Goal: Task Accomplishment & Management: Manage account settings

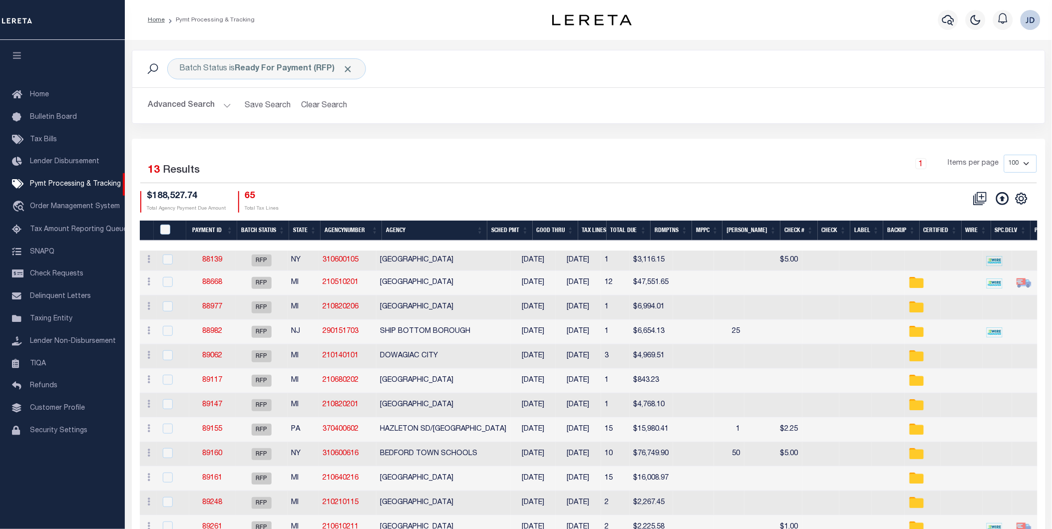
click at [15, 60] on icon "button" at bounding box center [16, 55] width 11 height 9
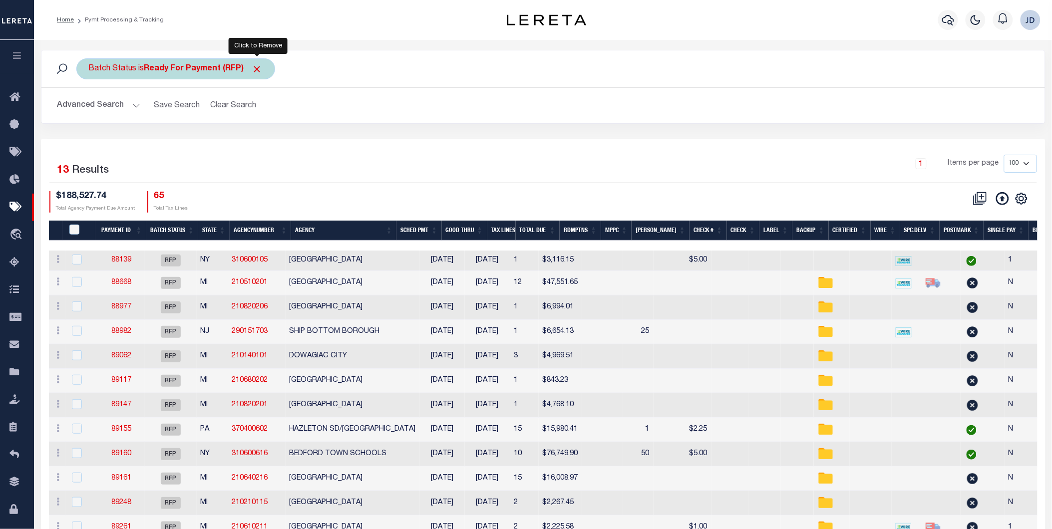
click at [260, 66] on span "Click to Remove" at bounding box center [257, 69] width 10 height 10
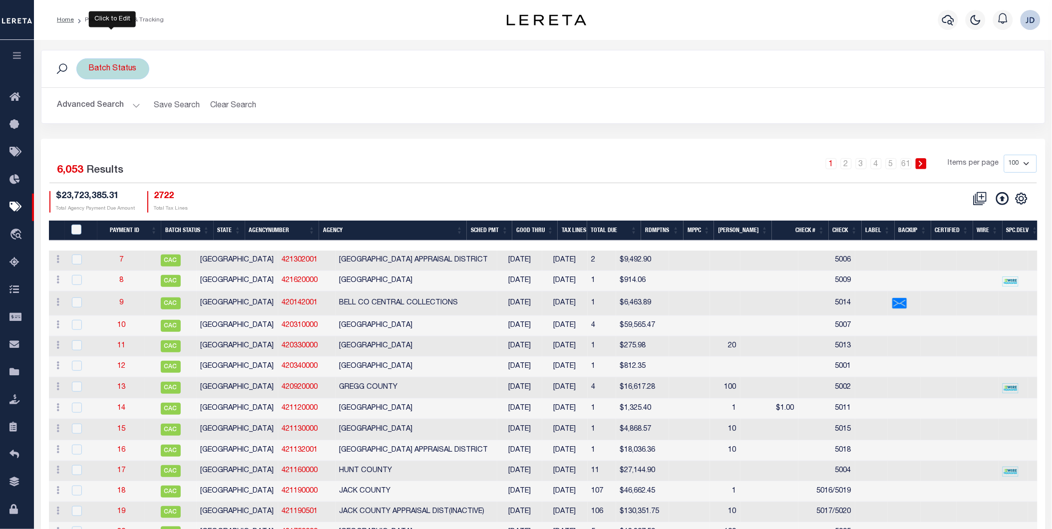
click at [107, 68] on div "Batch Status" at bounding box center [112, 68] width 73 height 21
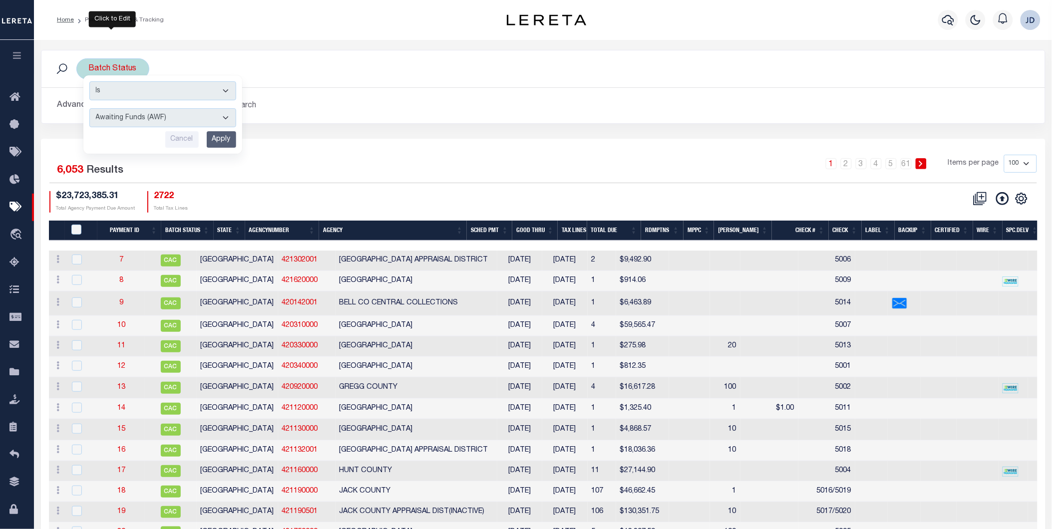
click at [155, 116] on select "Awaiting Funds (AWF) Cleared and Complete (CAC) New Check Needed (NCN) Payment …" at bounding box center [162, 117] width 147 height 19
select select "RFP"
click at [89, 108] on select "Awaiting Funds (AWF) Cleared and Complete (CAC) New Check Needed (NCN) Payment …" at bounding box center [162, 117] width 147 height 19
click at [211, 138] on input "Apply" at bounding box center [221, 139] width 29 height 16
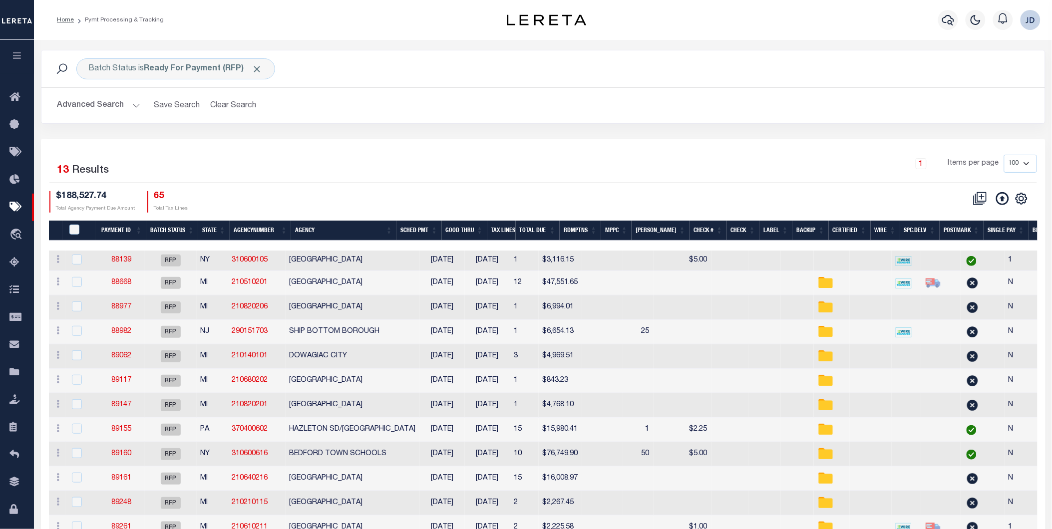
click at [88, 106] on button "Advanced Search" at bounding box center [98, 105] width 83 height 19
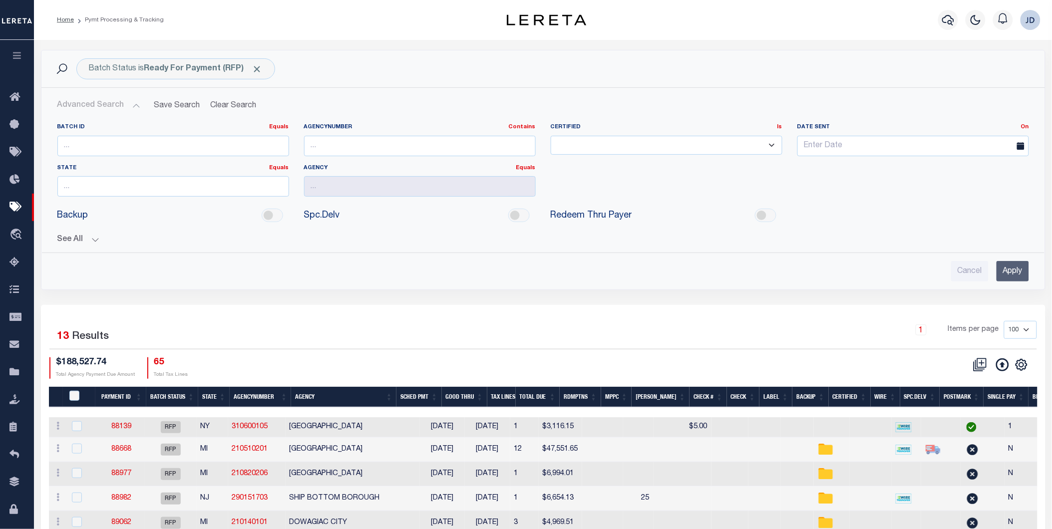
click at [86, 238] on button "See All" at bounding box center [542, 239] width 971 height 9
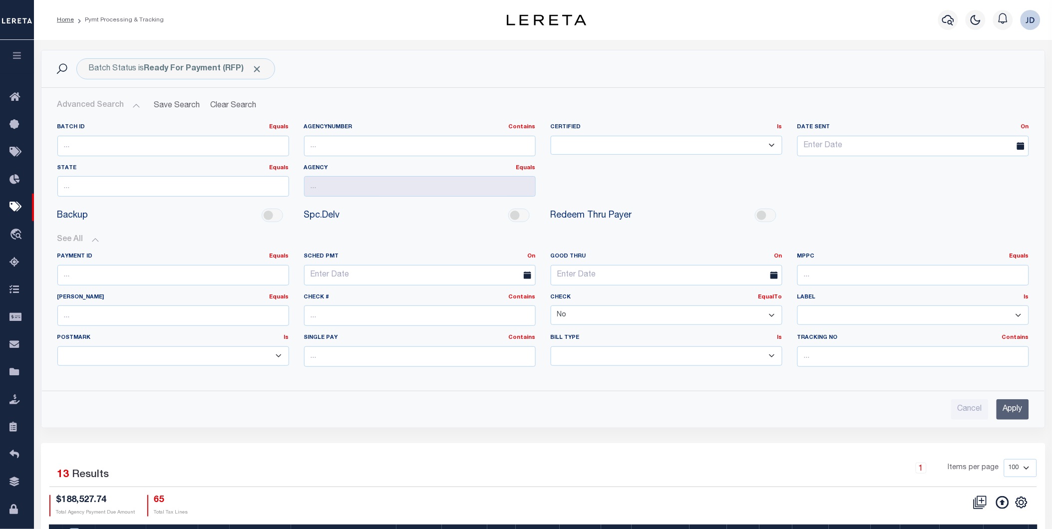
click at [578, 317] on select "Yes No" at bounding box center [666, 314] width 232 height 19
click at [550, 306] on select "Yes No" at bounding box center [666, 314] width 232 height 19
click at [1009, 413] on input "Apply" at bounding box center [1012, 409] width 32 height 20
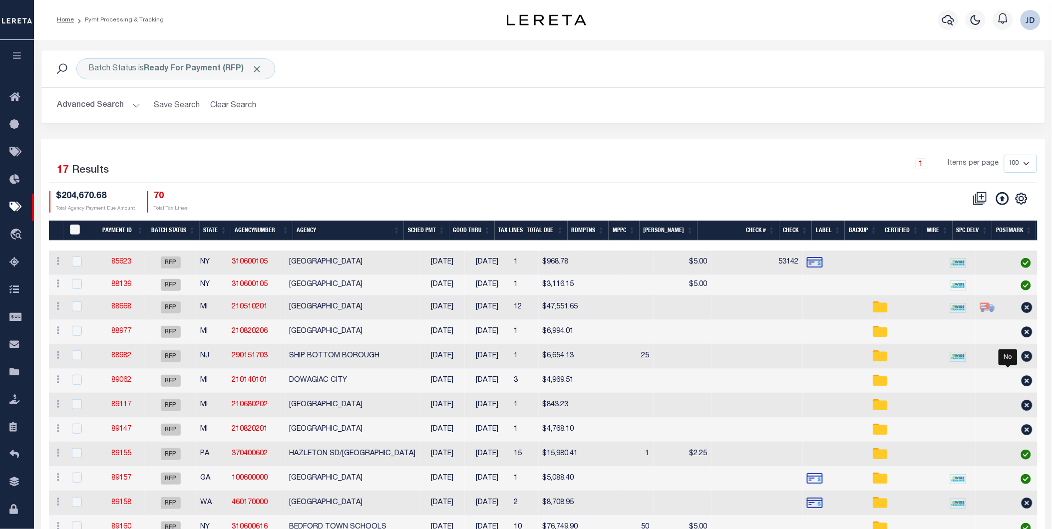
click at [105, 110] on button "Advanced Search" at bounding box center [98, 105] width 83 height 19
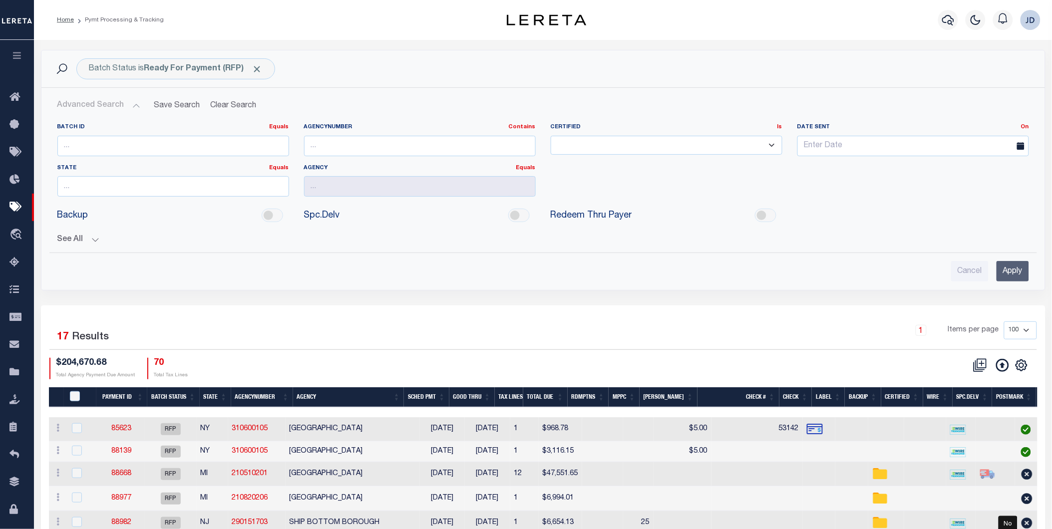
click at [75, 238] on button "See All" at bounding box center [542, 239] width 971 height 9
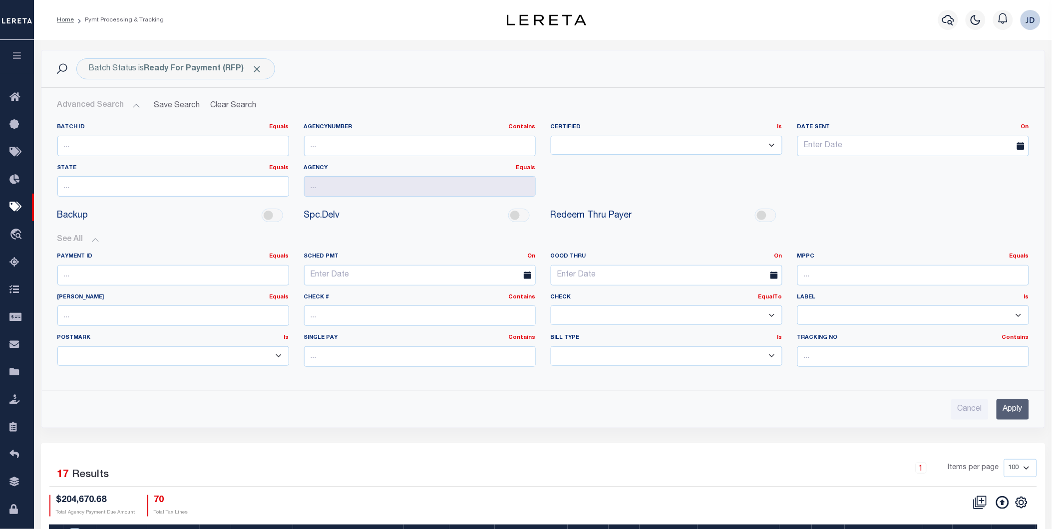
click at [710, 315] on select "Yes No" at bounding box center [666, 314] width 232 height 19
select select "false"
click at [550, 306] on select "Yes No" at bounding box center [666, 314] width 232 height 19
click at [1005, 415] on input "Apply" at bounding box center [1012, 409] width 32 height 20
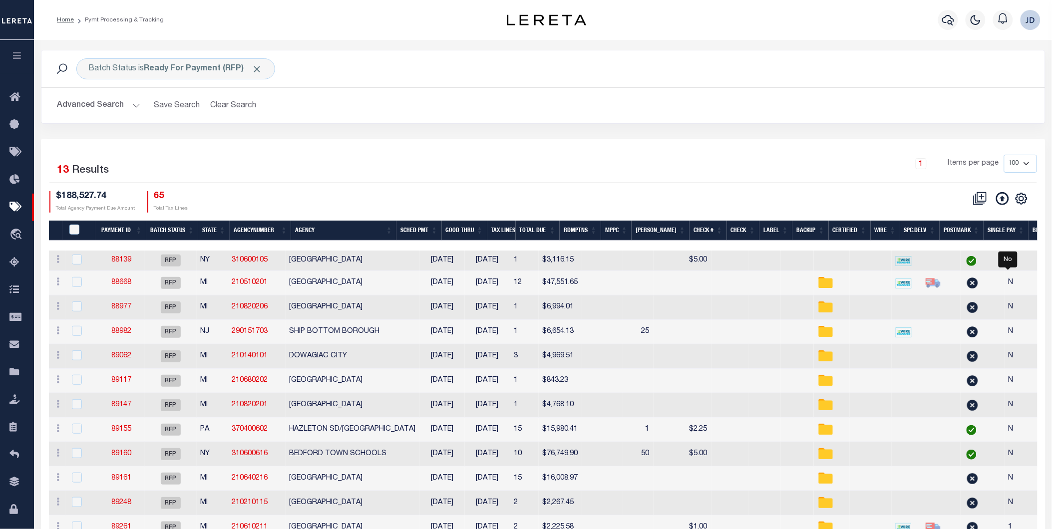
click at [921, 225] on th "Spc.Delv" at bounding box center [919, 231] width 39 height 20
click at [915, 232] on th "Spc.Delv" at bounding box center [919, 231] width 39 height 20
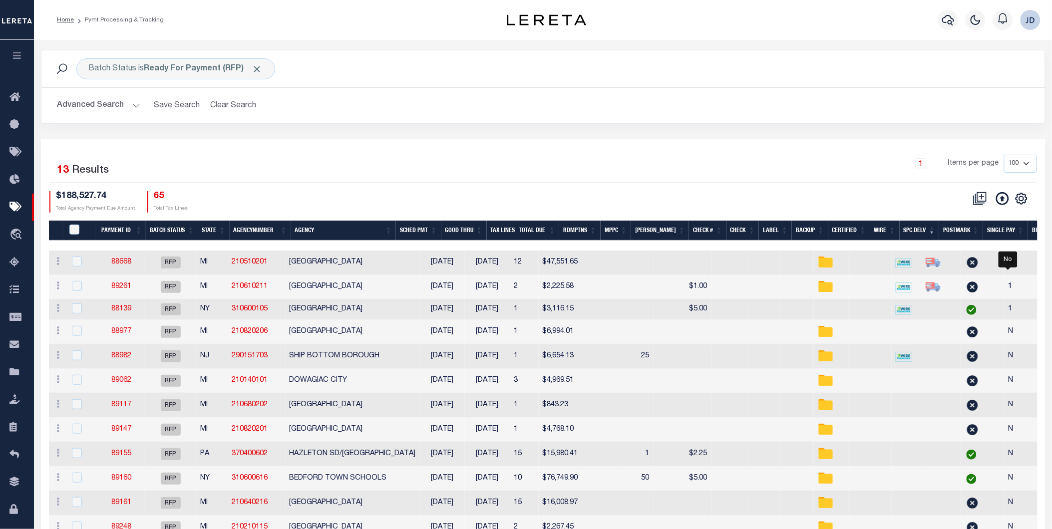
click at [631, 230] on th "MPPC" at bounding box center [615, 231] width 31 height 20
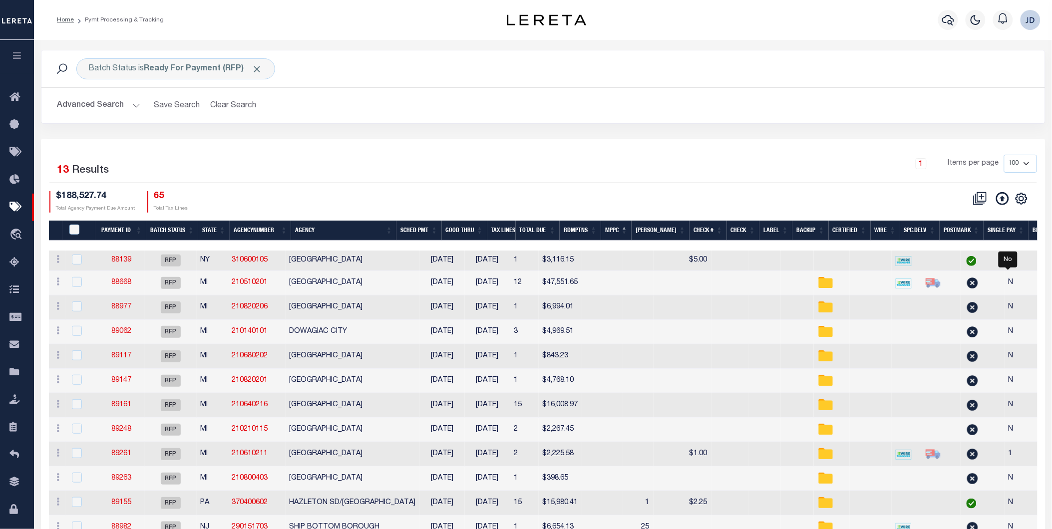
click at [632, 229] on th "MPPC" at bounding box center [616, 231] width 31 height 20
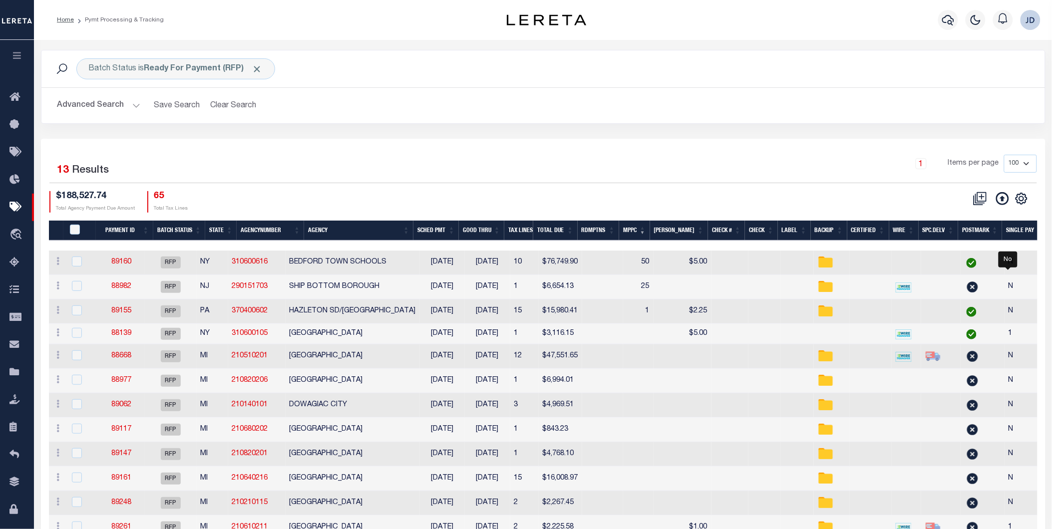
click at [340, 233] on th "Agency" at bounding box center [358, 231] width 109 height 20
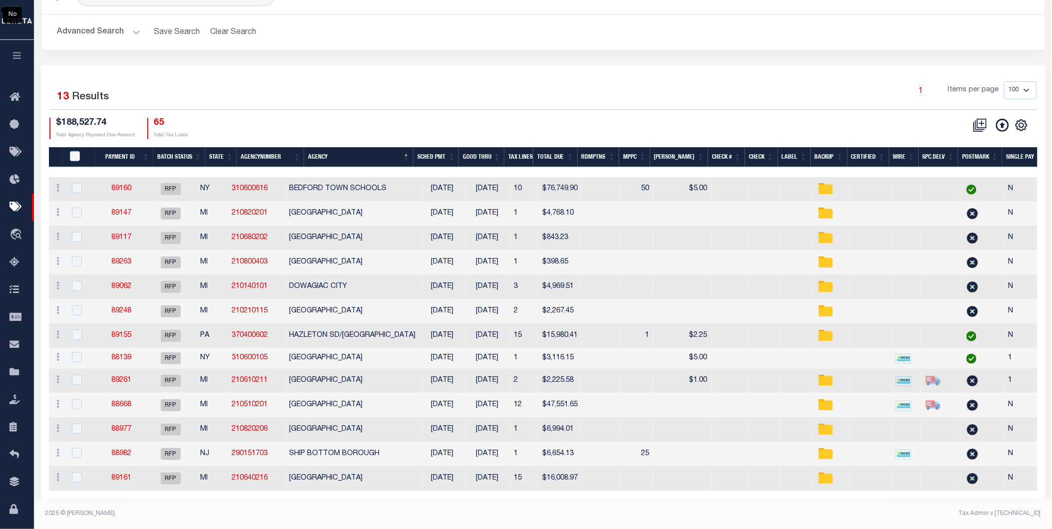
scroll to position [80, 0]
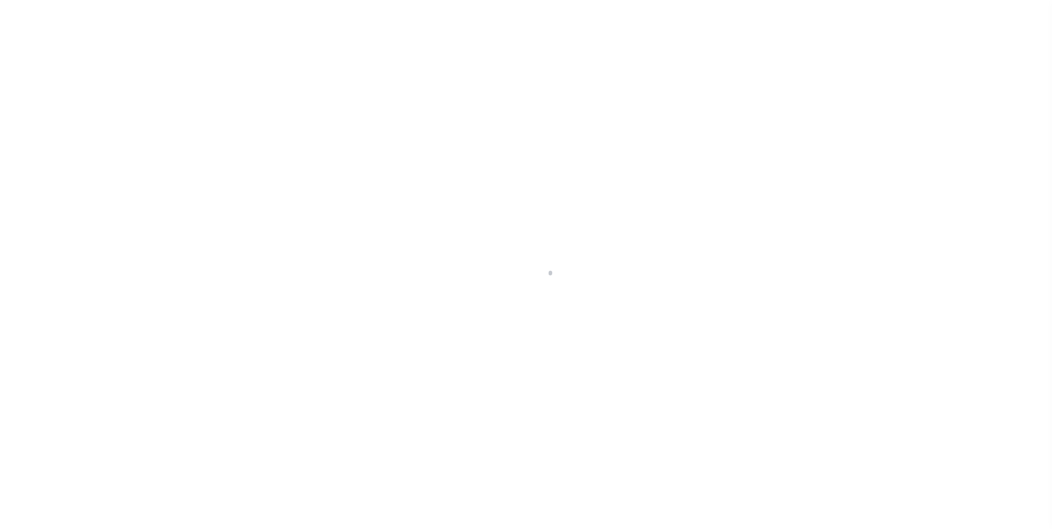
select select "RFP"
select select "CHK"
select select "[PERSON_NAME]"
select select "RFP"
select select "CHK"
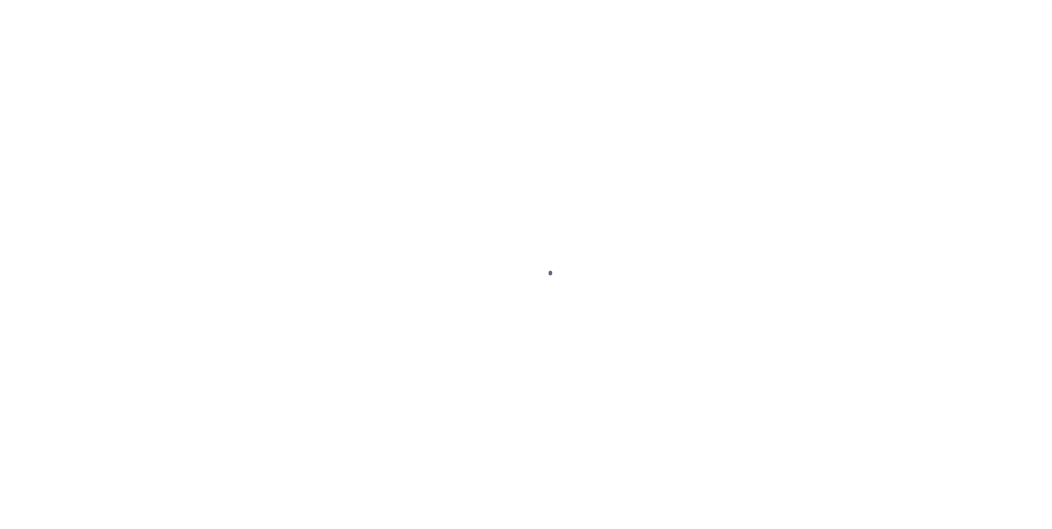
select select "[PERSON_NAME]"
select select "RFP"
select select "CHK"
select select "[PERSON_NAME]"
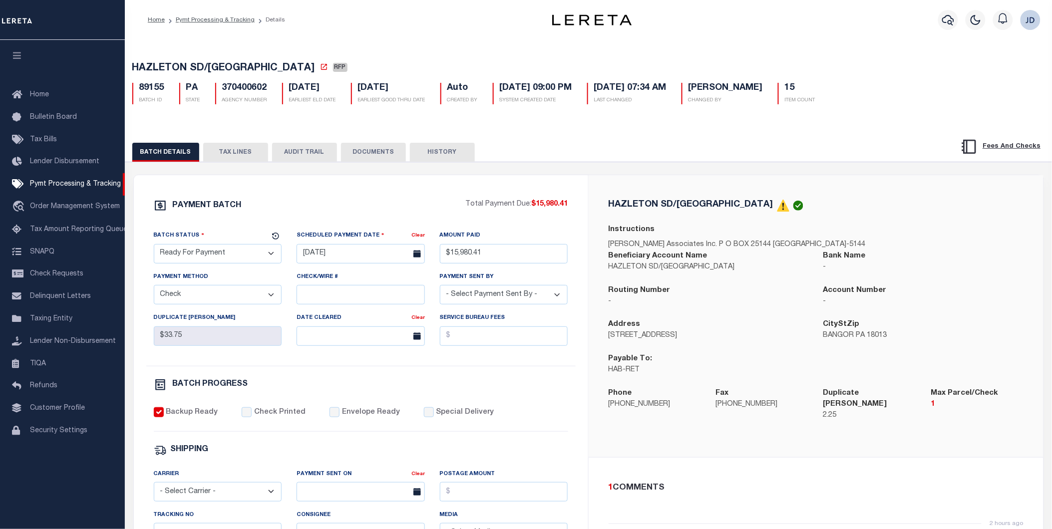
click at [242, 153] on button "TAX LINES" at bounding box center [235, 152] width 65 height 19
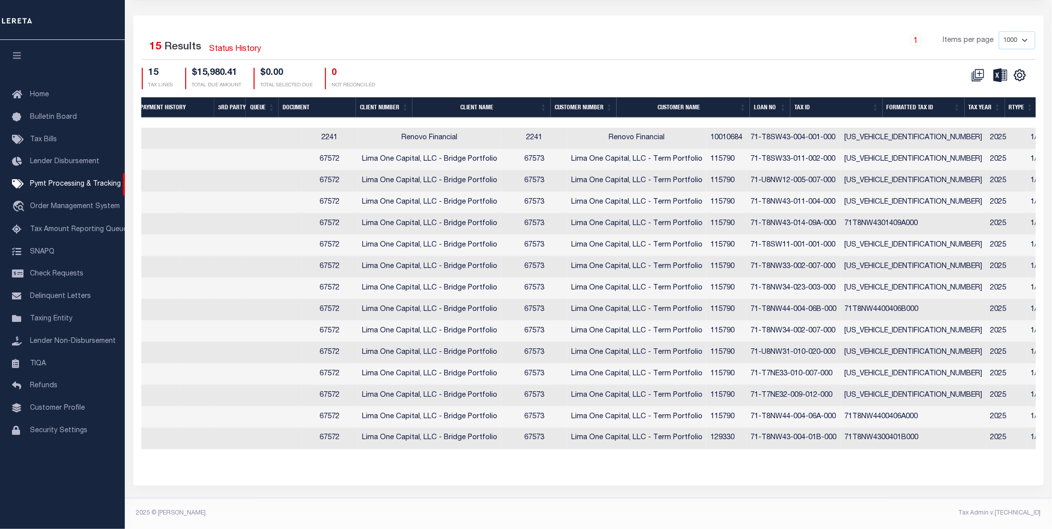
scroll to position [0, 131]
click at [832, 97] on th "Tax ID" at bounding box center [833, 107] width 92 height 20
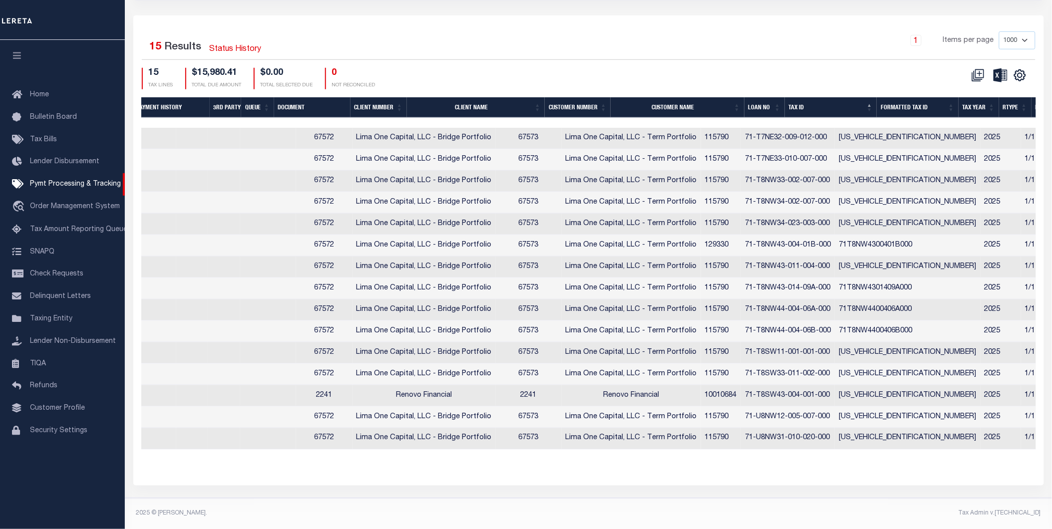
click at [832, 97] on th "Tax ID" at bounding box center [831, 107] width 92 height 20
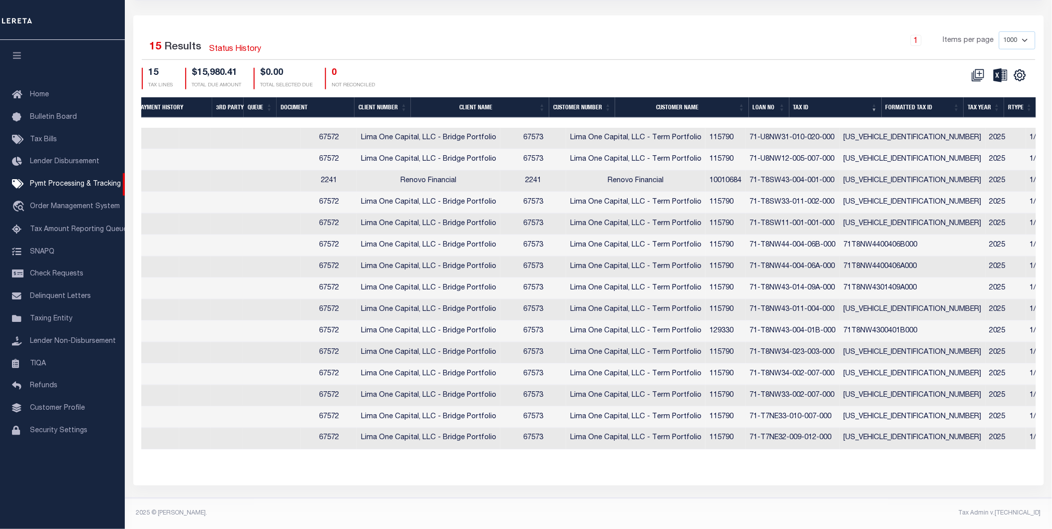
click at [832, 97] on th "Tax ID" at bounding box center [835, 107] width 92 height 20
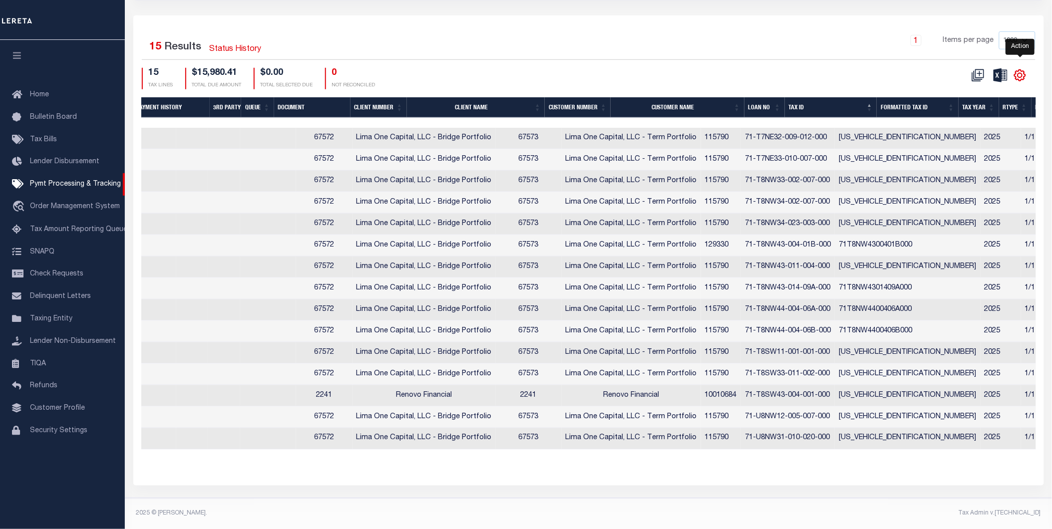
click at [1017, 69] on icon "" at bounding box center [1019, 75] width 13 height 13
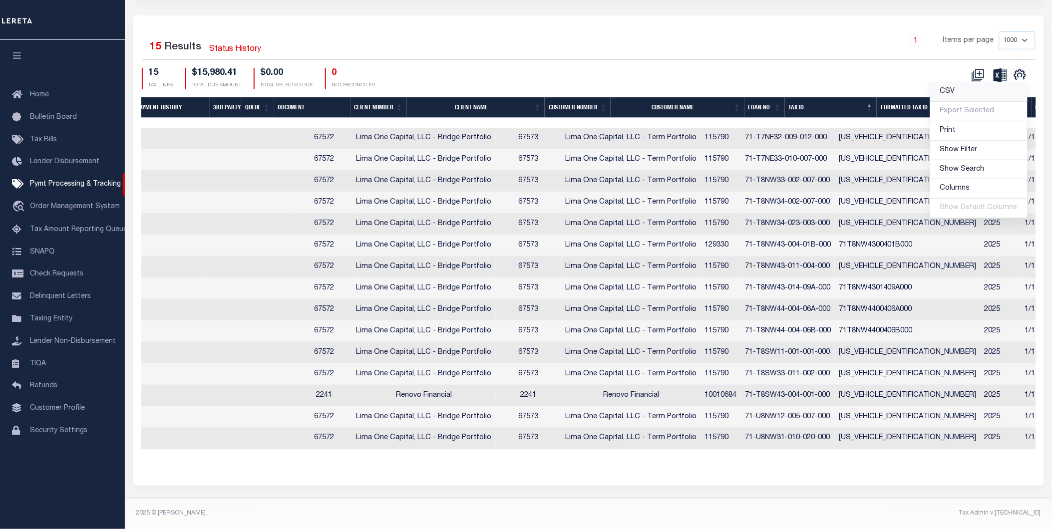
click at [970, 86] on link "CSV" at bounding box center [978, 91] width 97 height 19
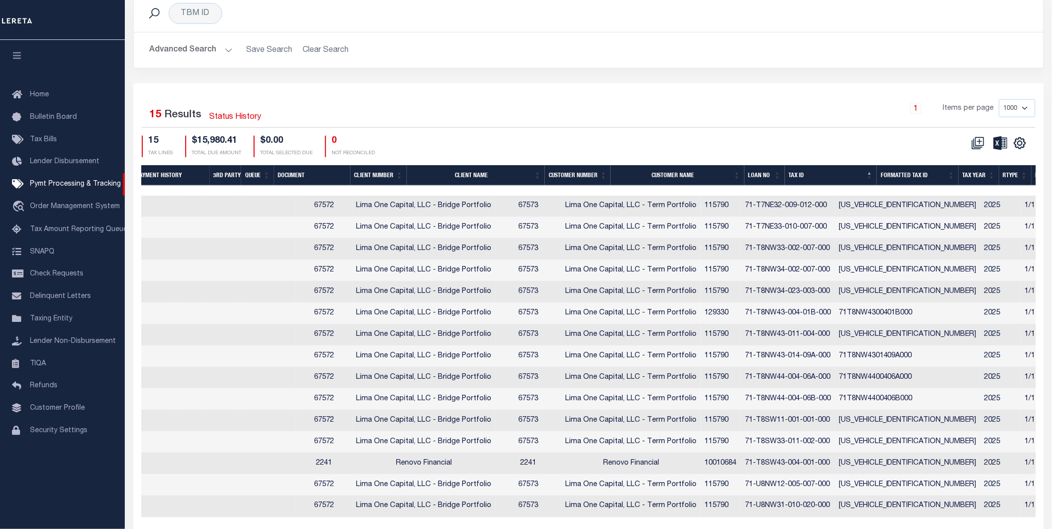
scroll to position [150, 0]
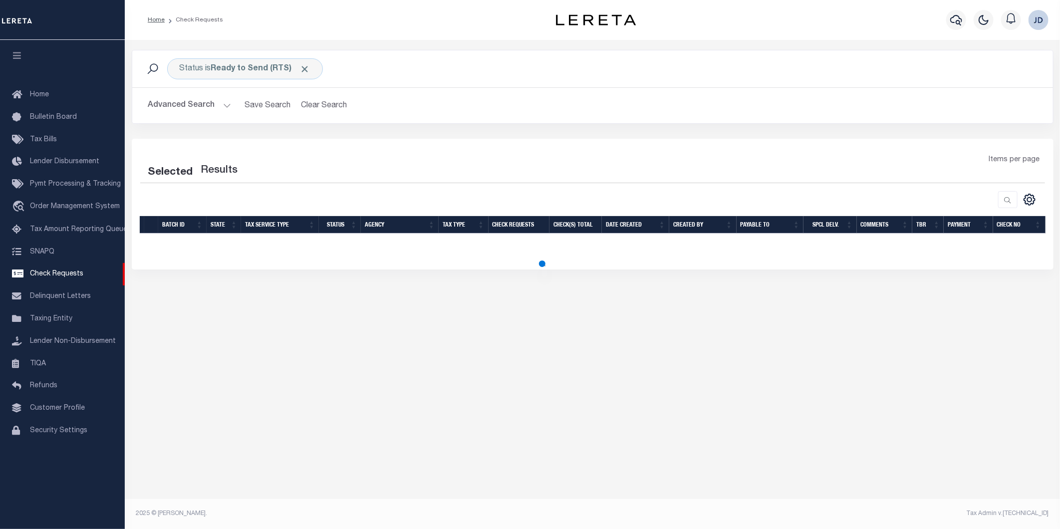
click at [18, 58] on icon "button" at bounding box center [16, 55] width 11 height 9
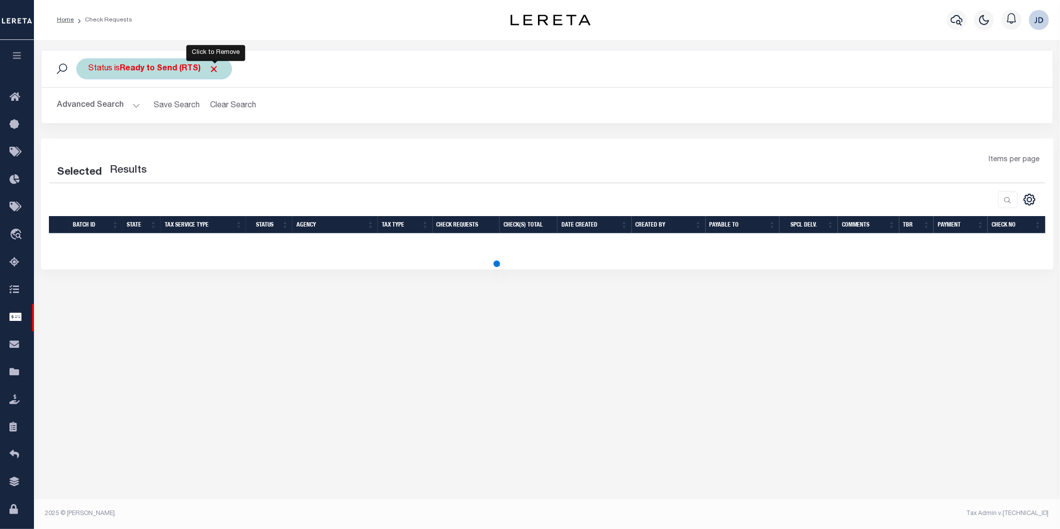
click at [215, 66] on span "Click to Remove" at bounding box center [214, 69] width 10 height 10
select select "50"
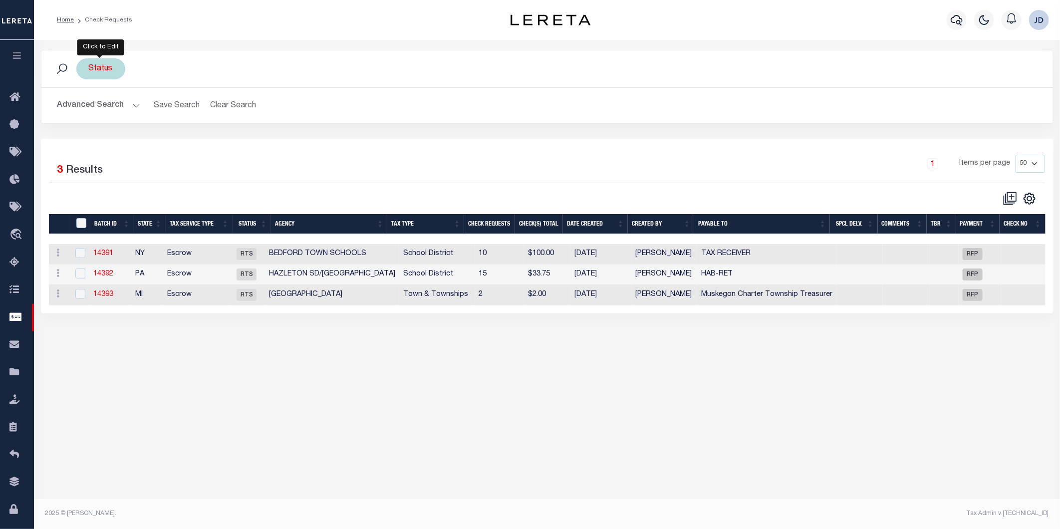
click at [101, 67] on div "Status" at bounding box center [100, 68] width 49 height 21
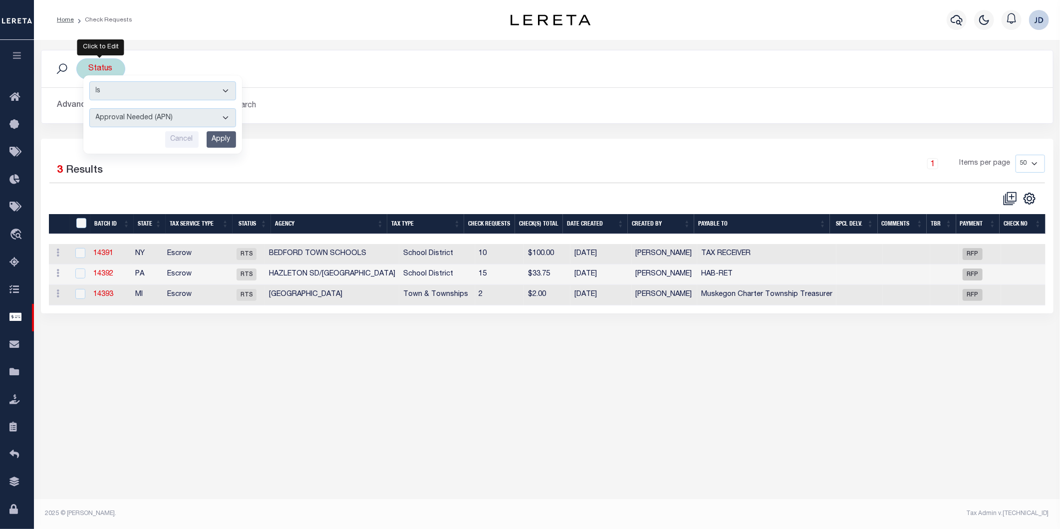
click at [126, 115] on select "Approval Needed (APN) Batching In Progress (BIP) Check Returned (CKR) Cleared a…" at bounding box center [162, 117] width 147 height 19
select select "RTS"
click at [89, 108] on select "Approval Needed (APN) Batching In Progress (BIP) Check Returned (CKR) Cleared a…" at bounding box center [162, 117] width 147 height 19
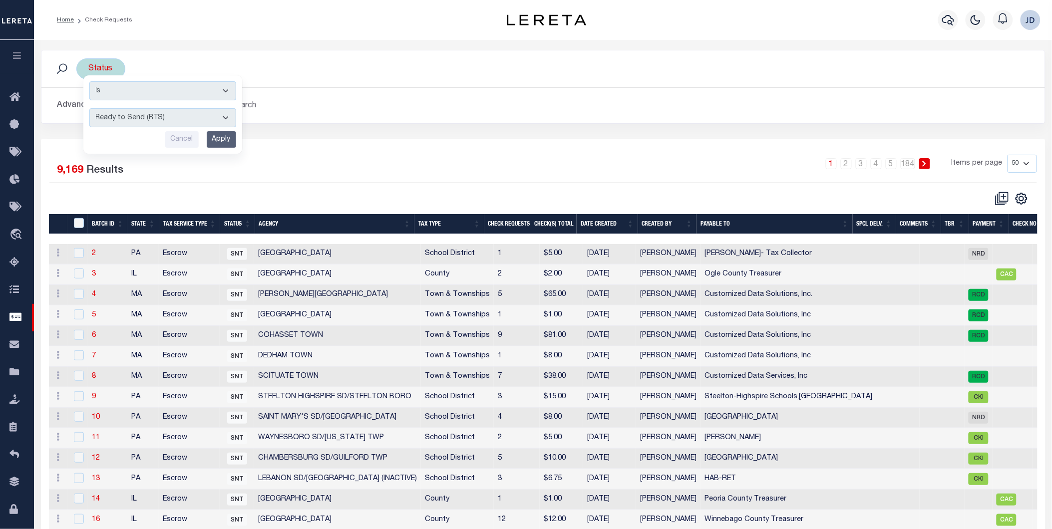
click at [218, 142] on input "Apply" at bounding box center [221, 139] width 29 height 16
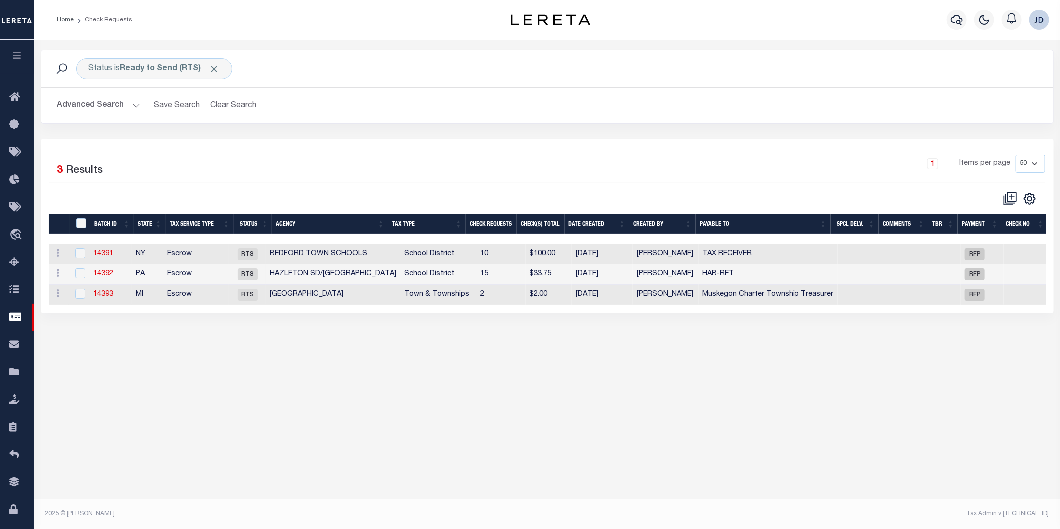
click at [330, 219] on th "Agency" at bounding box center [330, 224] width 116 height 20
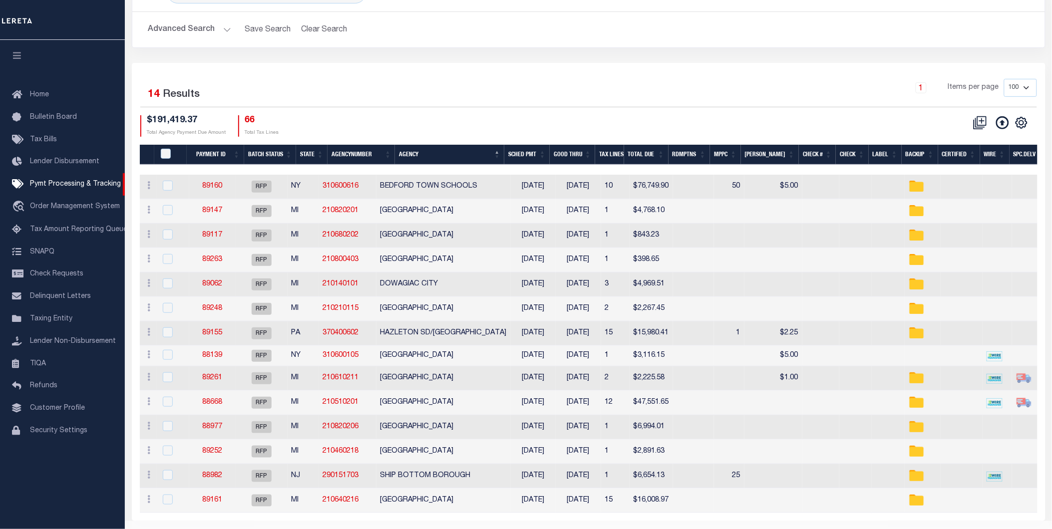
scroll to position [105, 0]
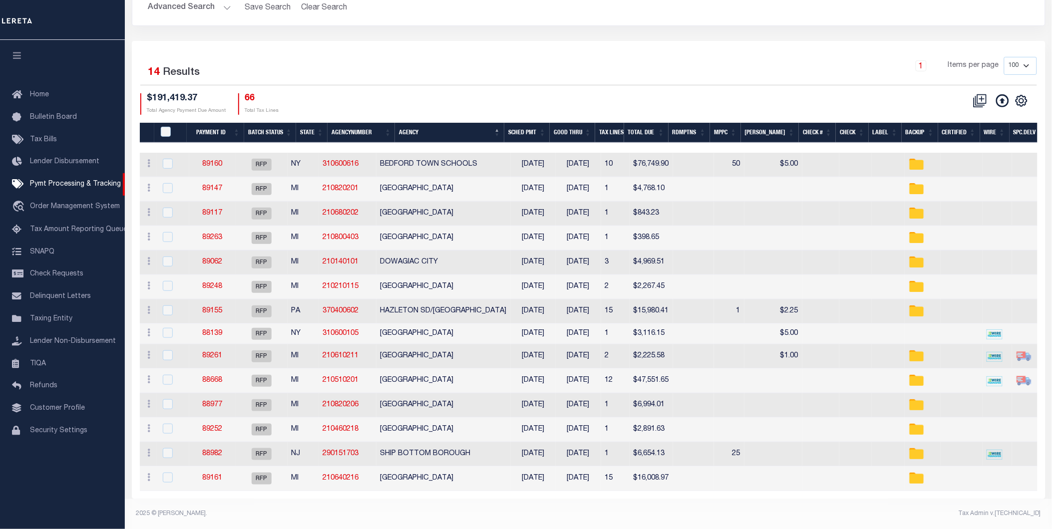
click at [15, 52] on icon "button" at bounding box center [16, 55] width 11 height 9
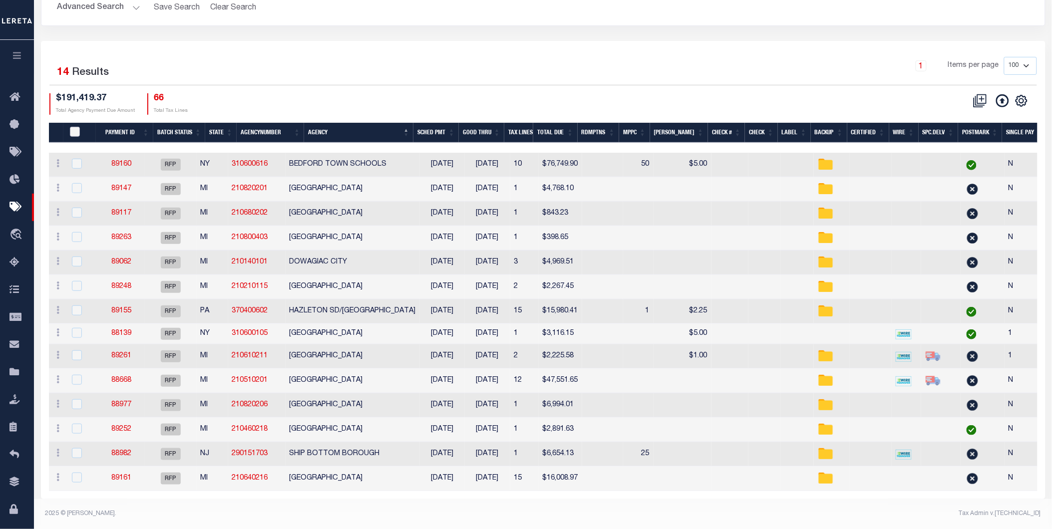
click at [75, 127] on input "PayeePmtBatchStatus" at bounding box center [75, 132] width 10 height 10
checkbox input "true"
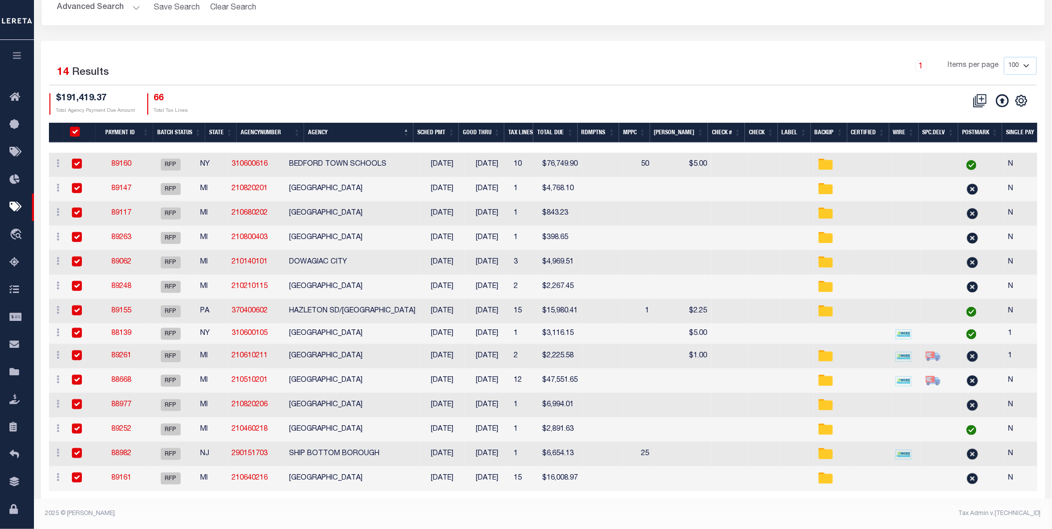
checkbox input "true"
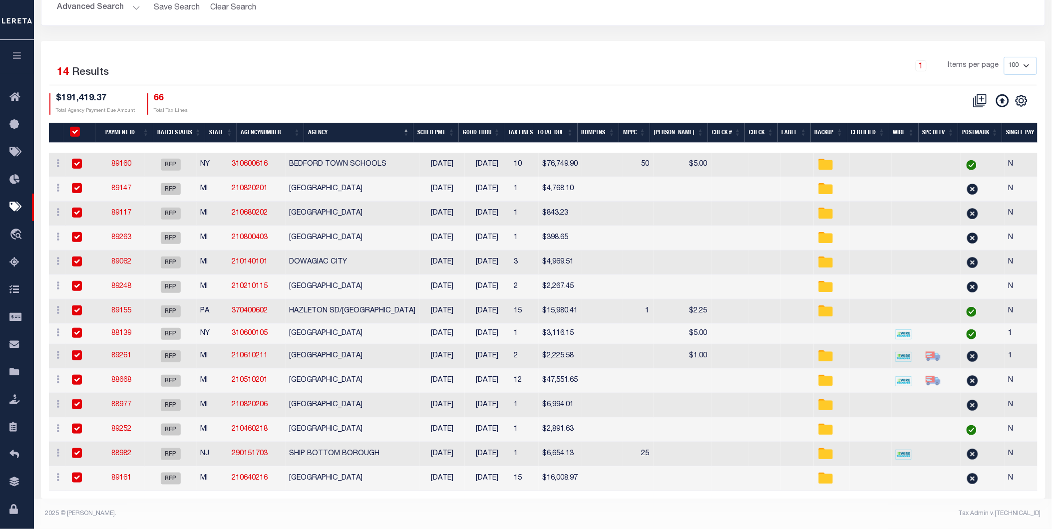
checkbox input "true"
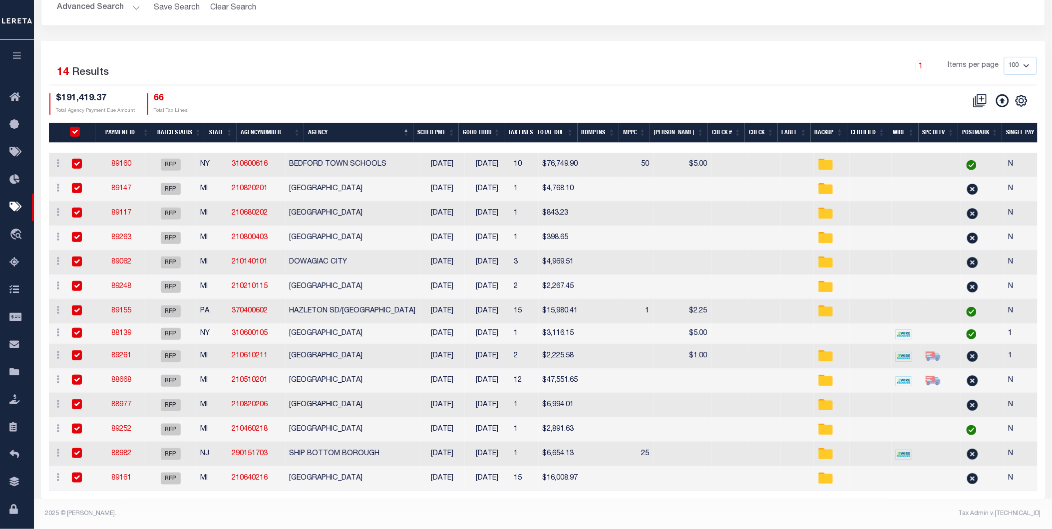
checkbox input "true"
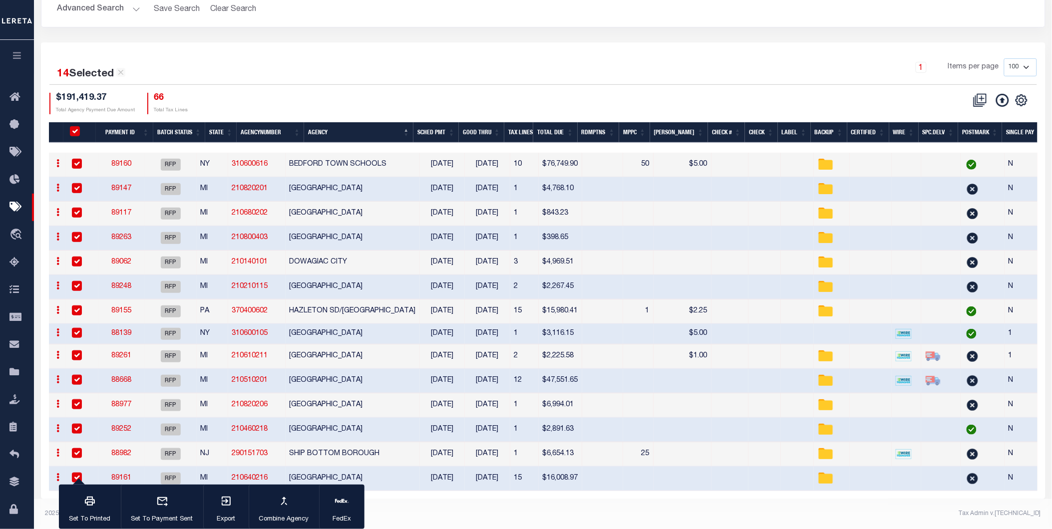
scroll to position [103, 0]
click at [99, 506] on div "button" at bounding box center [89, 502] width 25 height 25
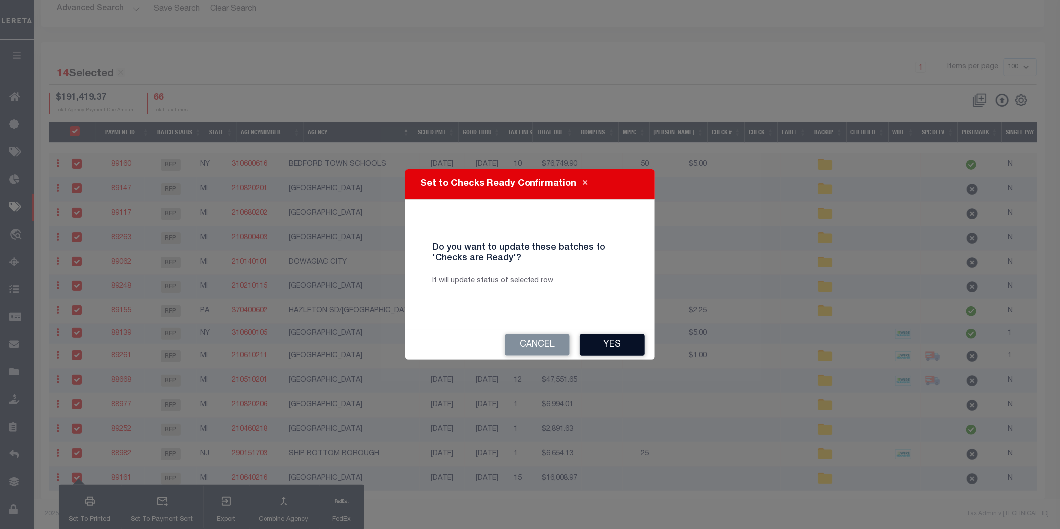
click at [600, 342] on button "Yes" at bounding box center [612, 344] width 65 height 21
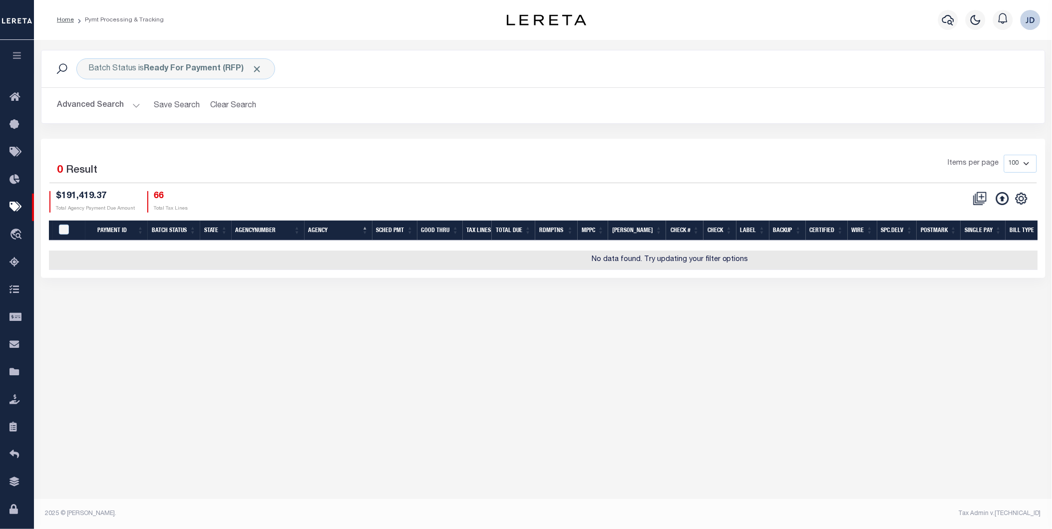
scroll to position [0, 0]
click at [98, 105] on button "Advanced Search" at bounding box center [98, 105] width 83 height 19
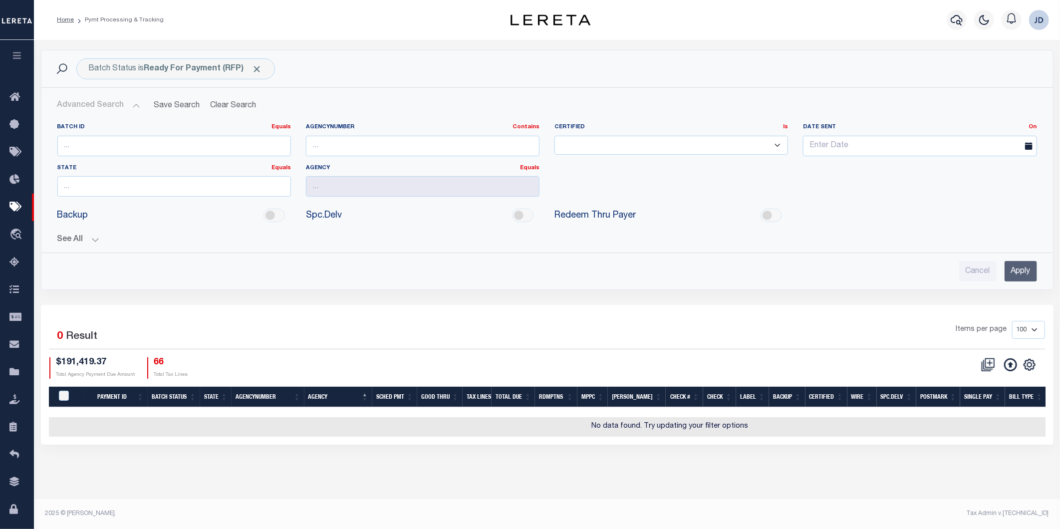
click at [80, 236] on button "See All" at bounding box center [547, 239] width 980 height 9
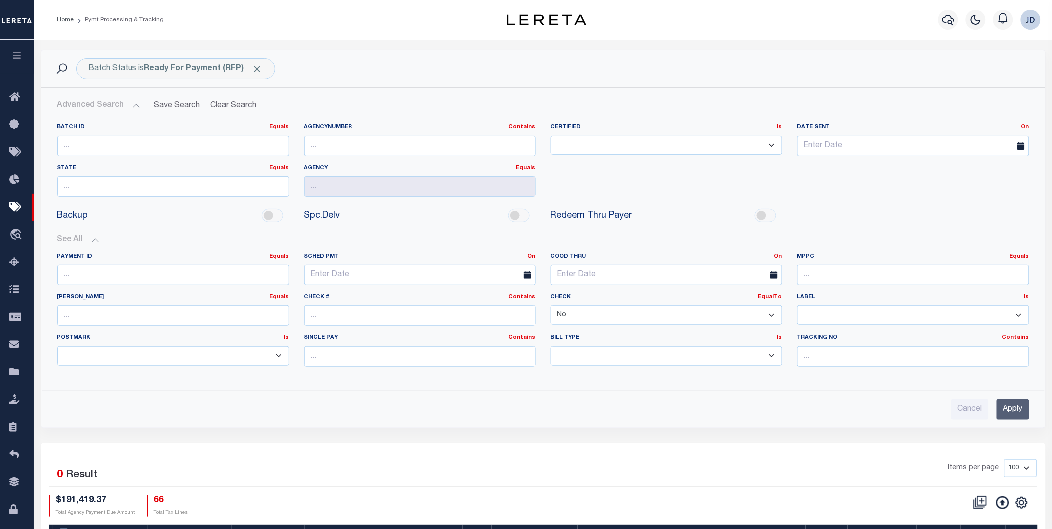
click at [592, 315] on select "Yes No" at bounding box center [666, 314] width 232 height 19
select select
click at [550, 306] on select "Yes No" at bounding box center [666, 314] width 232 height 19
click at [1010, 407] on input "Apply" at bounding box center [1012, 409] width 32 height 20
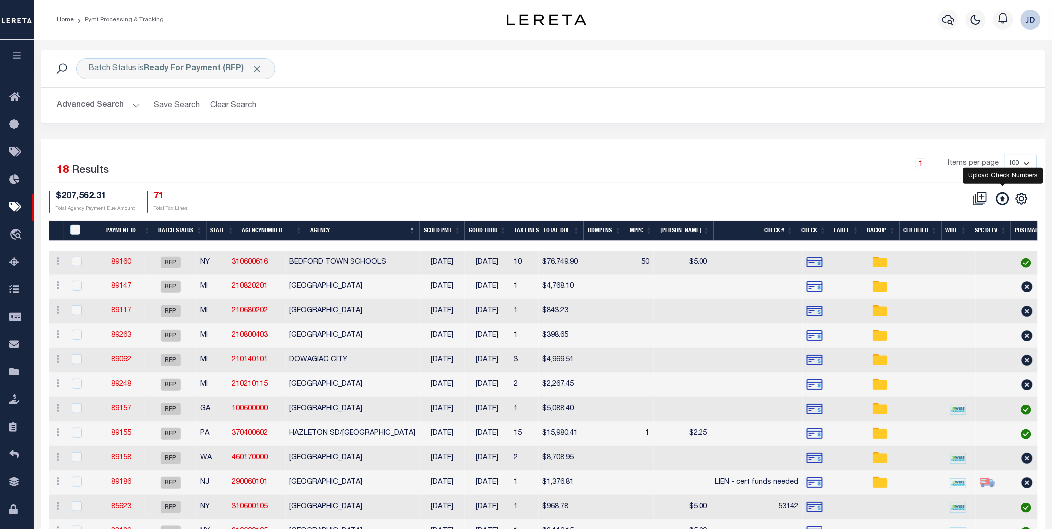
click at [1005, 201] on icon at bounding box center [1002, 198] width 13 height 13
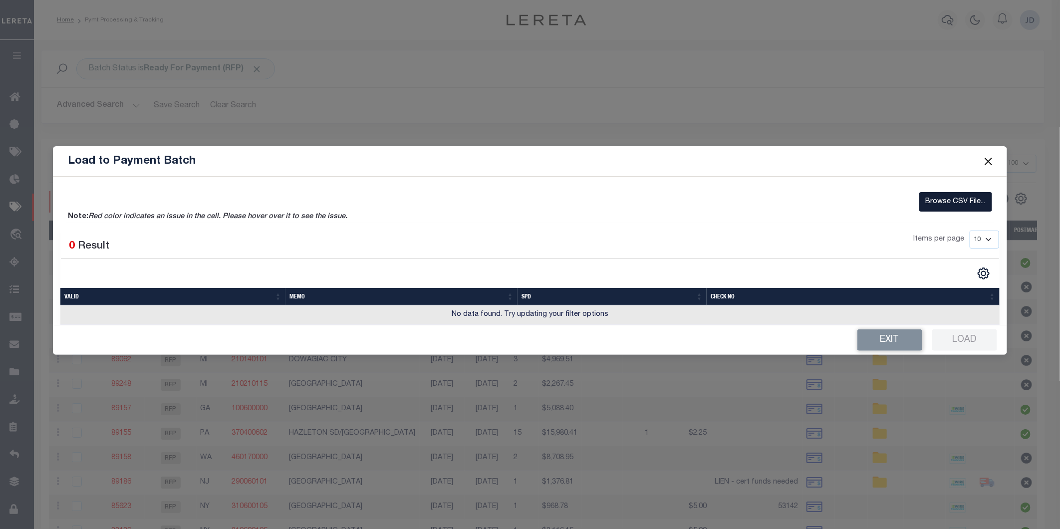
click at [940, 200] on label "Browse CSV File..." at bounding box center [955, 201] width 73 height 19
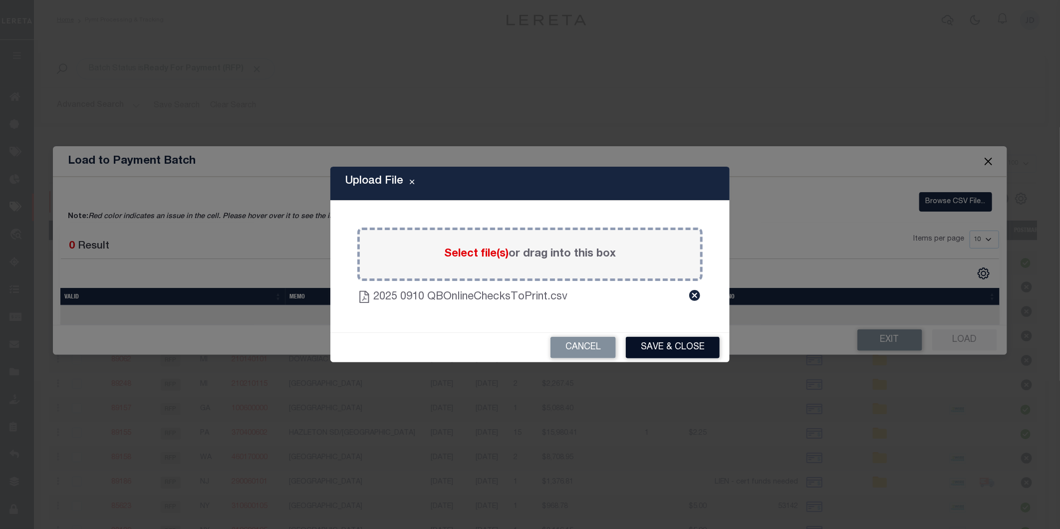
click at [664, 342] on button "Save & Close" at bounding box center [673, 347] width 94 height 21
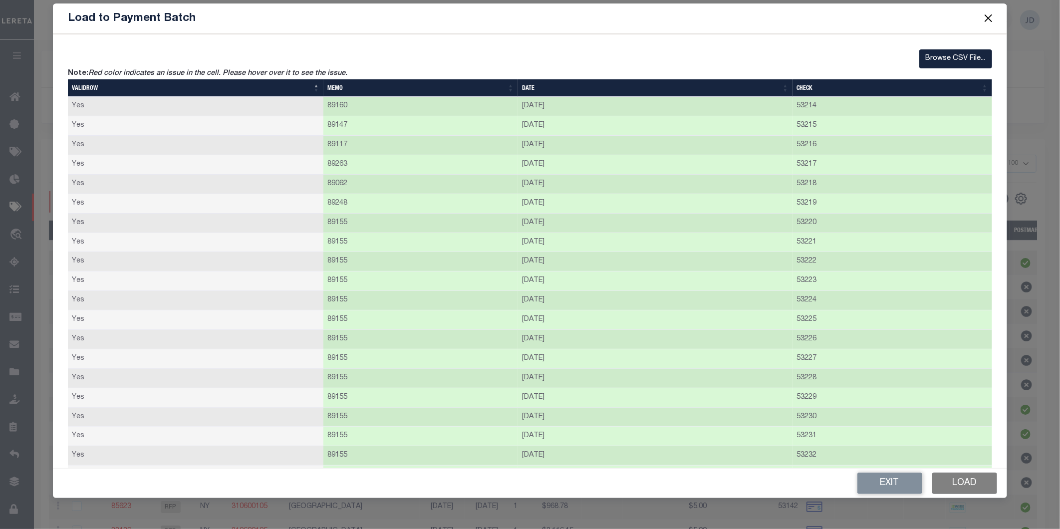
click at [974, 486] on button "Load" at bounding box center [964, 483] width 65 height 21
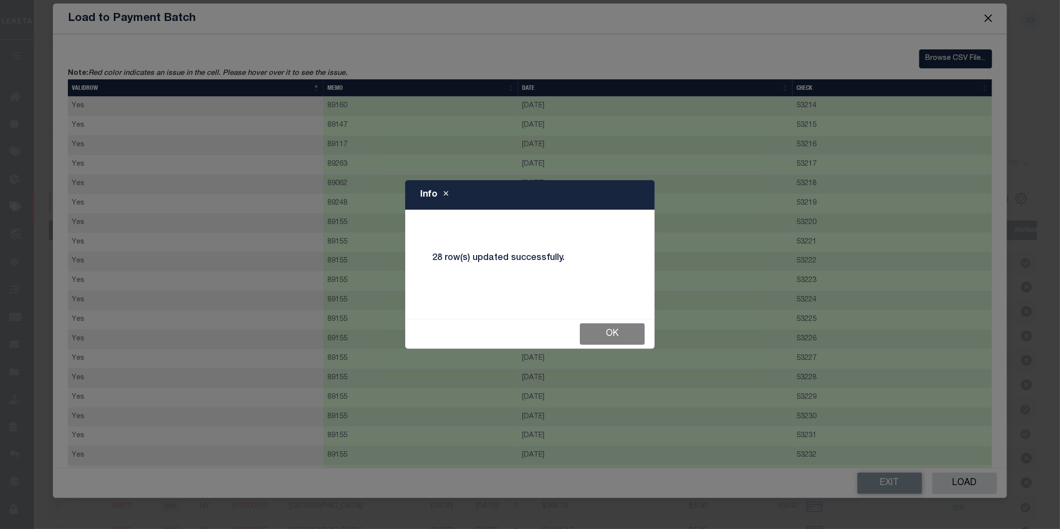
click at [617, 330] on button "Ok" at bounding box center [612, 333] width 65 height 21
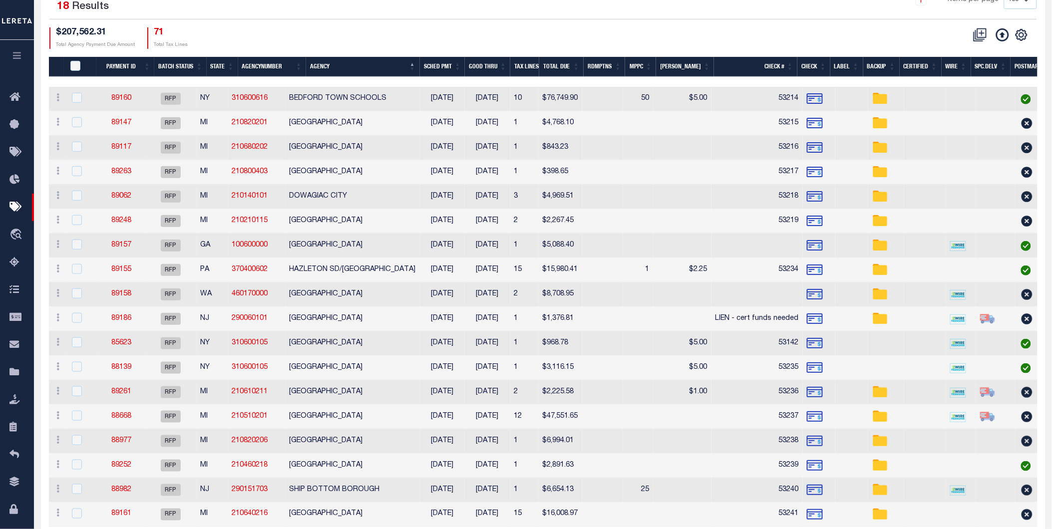
scroll to position [166, 0]
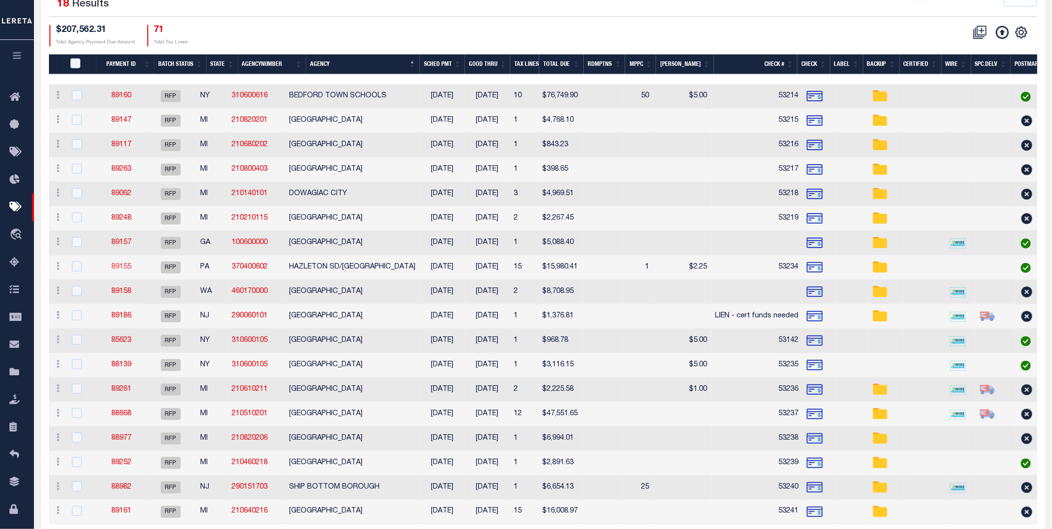
click at [125, 270] on link "89155" at bounding box center [121, 266] width 20 height 7
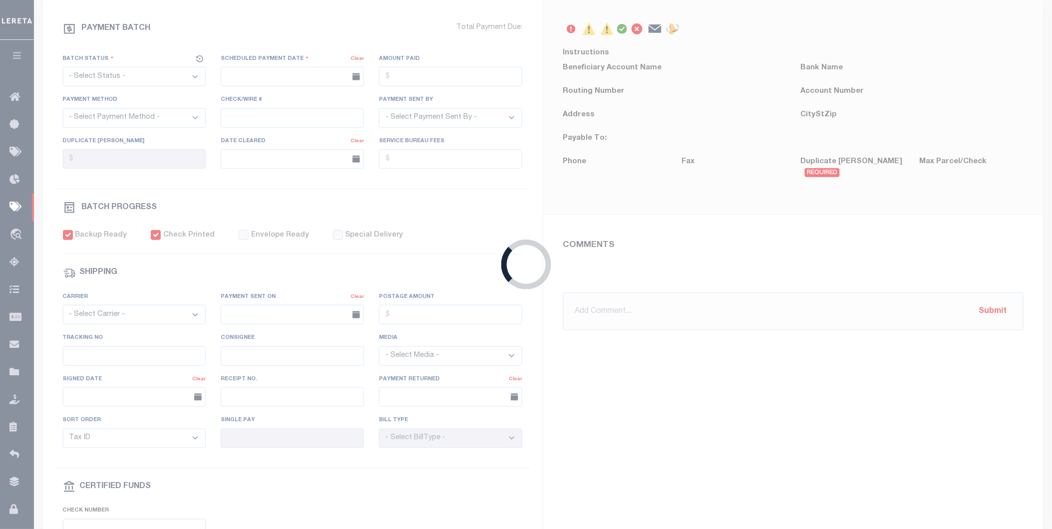
select select "RFP"
type input "[DATE]"
type input "$15,980.41"
select select "CHK"
type input "53234"
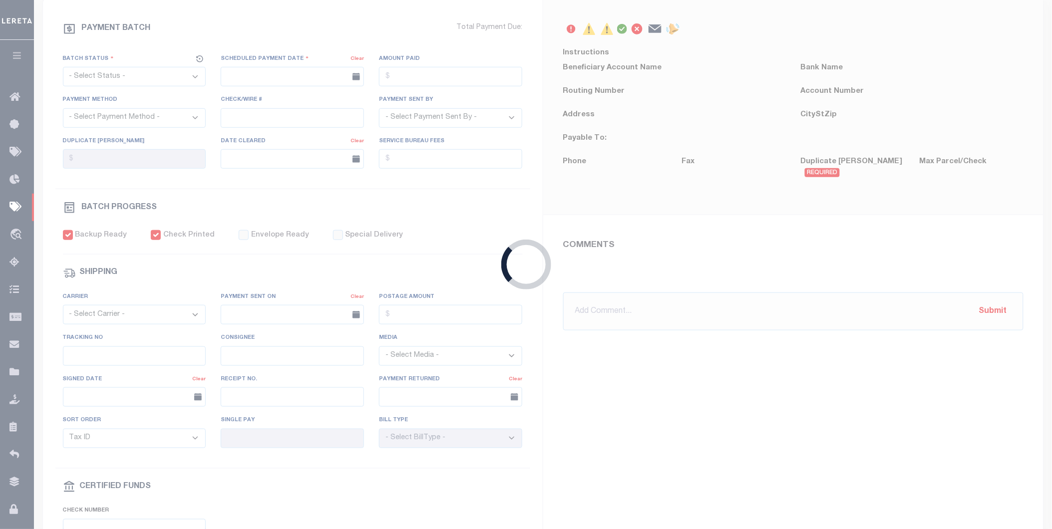
select select "[PERSON_NAME]"
type input "$33.75"
checkbox input "true"
type input "N"
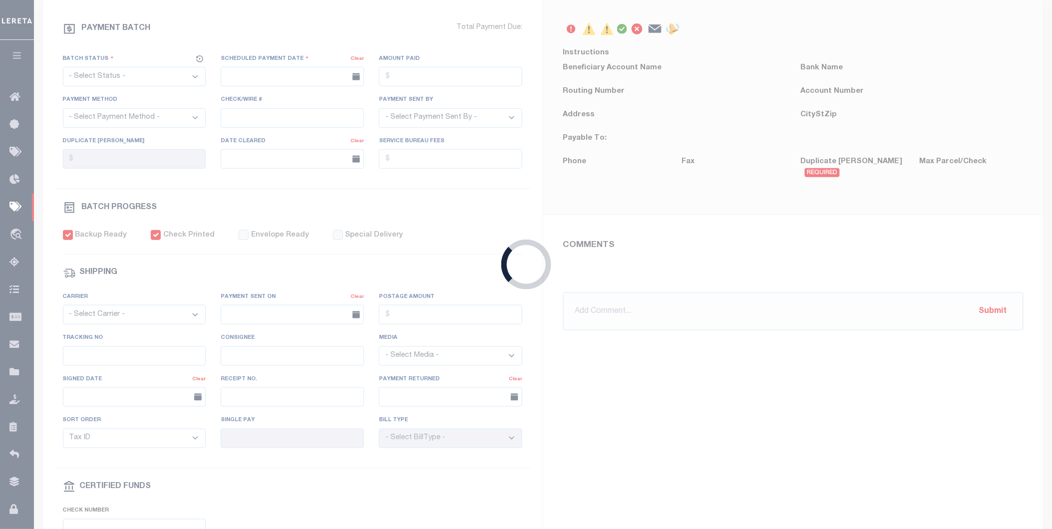
radio input "true"
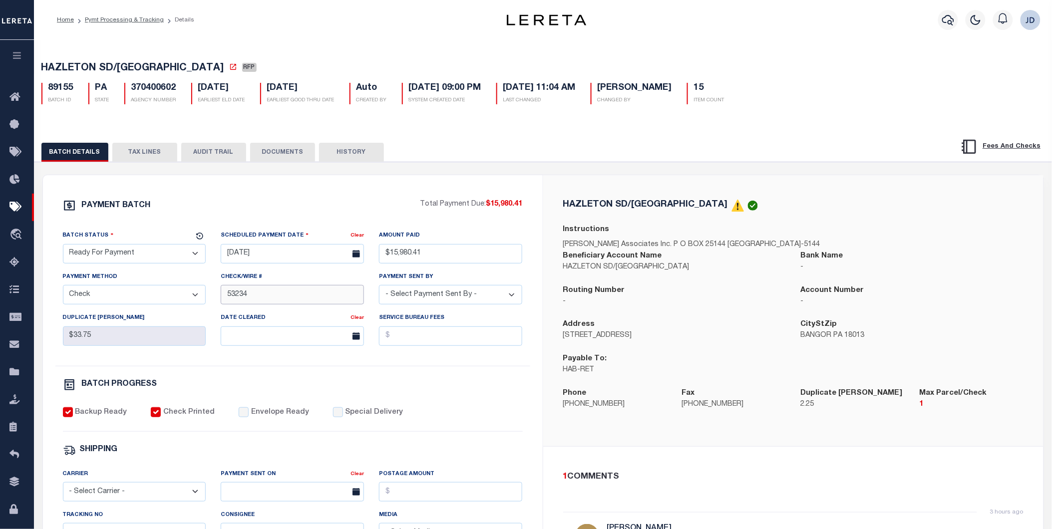
click at [227, 298] on input "53234" at bounding box center [292, 294] width 143 height 19
type input "53220-53234"
click at [544, 429] on div "HAZLETON SD/HAZLETON CITY Instructions Berkheimer Associates Inc. P O BOX 25144…" at bounding box center [793, 310] width 500 height 271
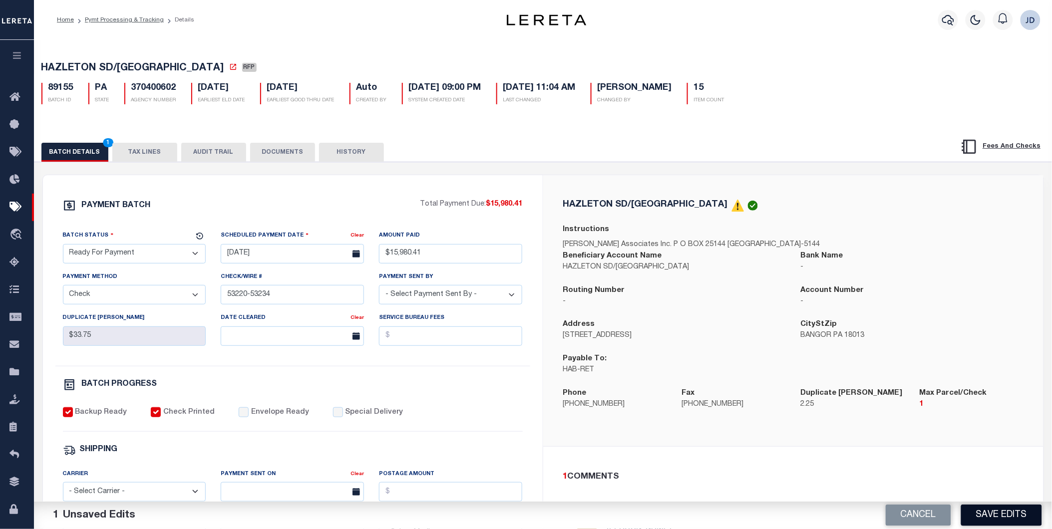
click at [1001, 519] on button "Save Edits" at bounding box center [1001, 515] width 81 height 21
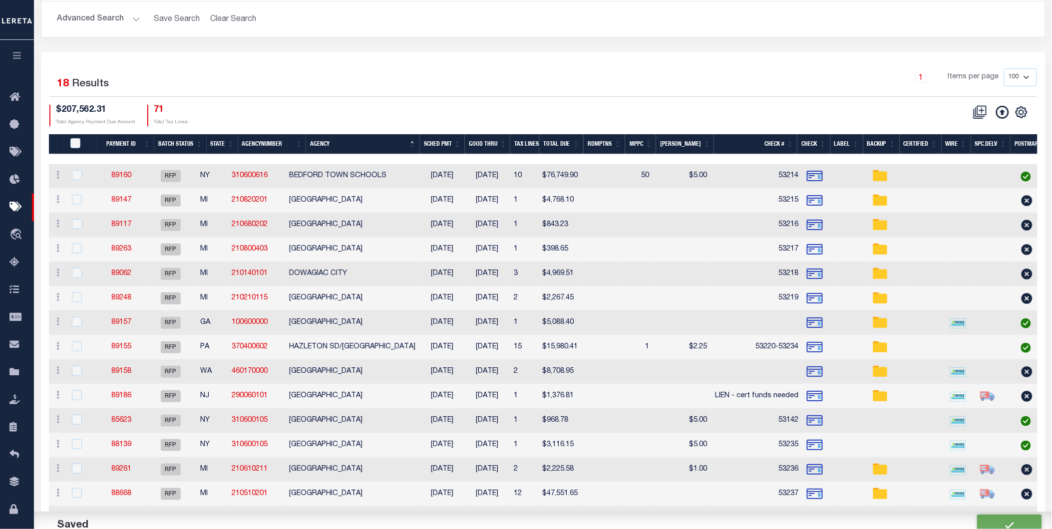
scroll to position [111, 0]
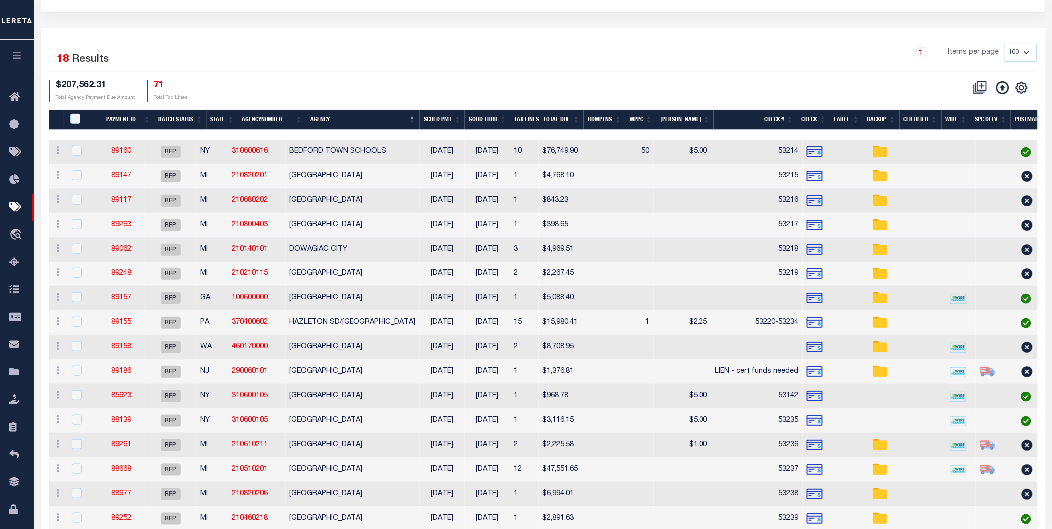
click at [820, 61] on div "1 Items per page 100 200 500 1000" at bounding box center [668, 57] width 737 height 26
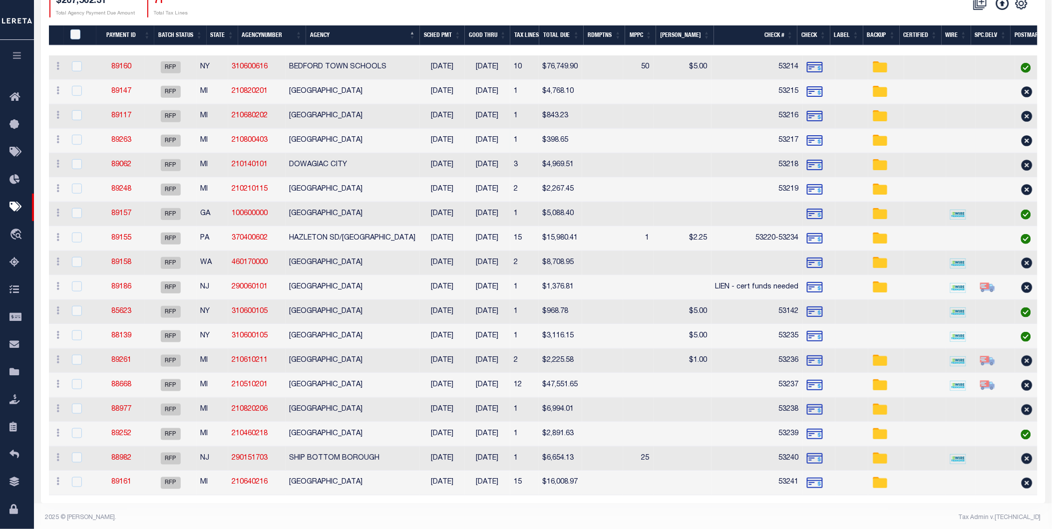
scroll to position [207, 0]
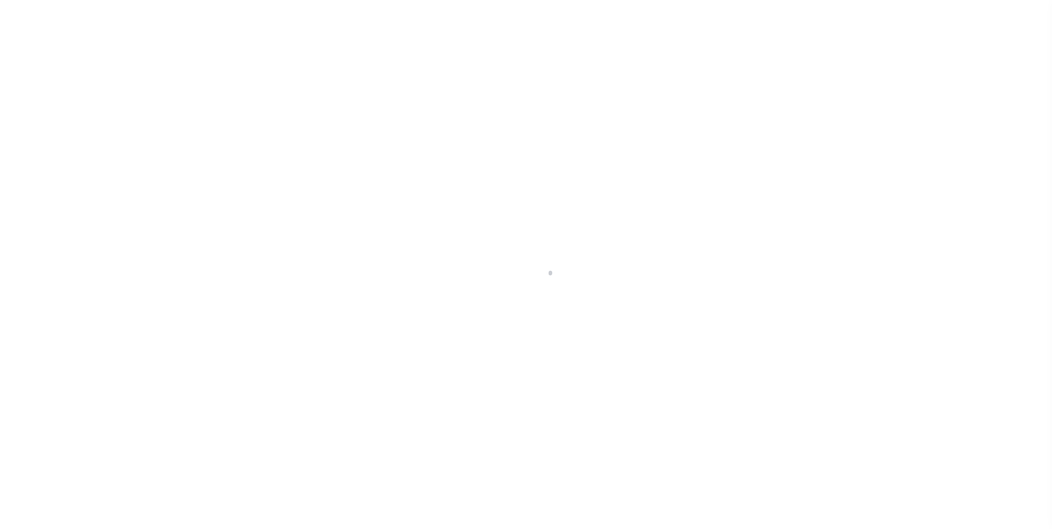
select select "RFP"
select select "CHK"
select select "[PERSON_NAME]"
select select "RFP"
select select "CHK"
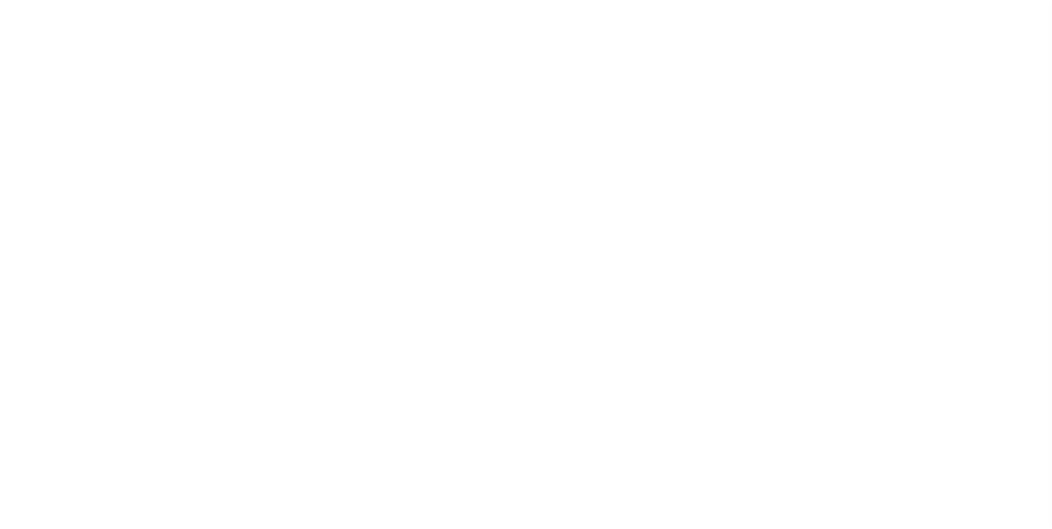
select select "[PERSON_NAME]"
